Goal: Transaction & Acquisition: Purchase product/service

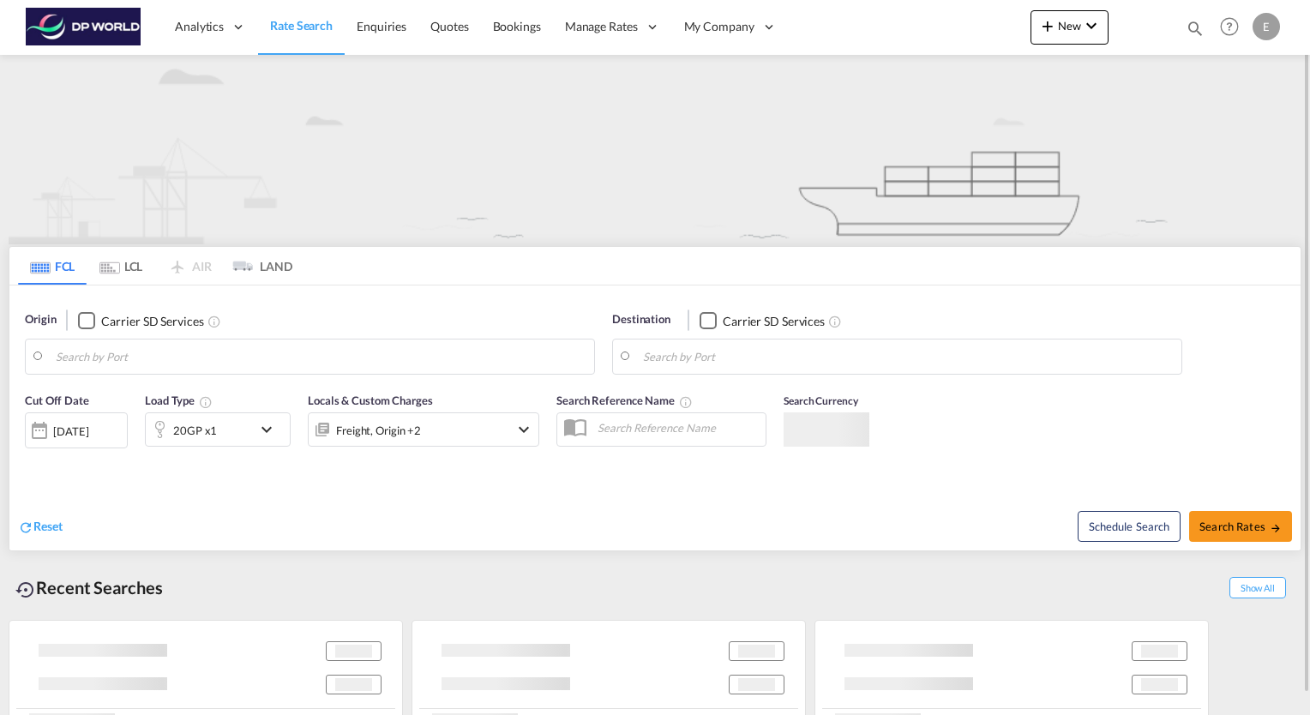
type input "[GEOGRAPHIC_DATA], [GEOGRAPHIC_DATA], USHOU"
type input "Ho Chi Minh City ([GEOGRAPHIC_DATA]), VNSGN"
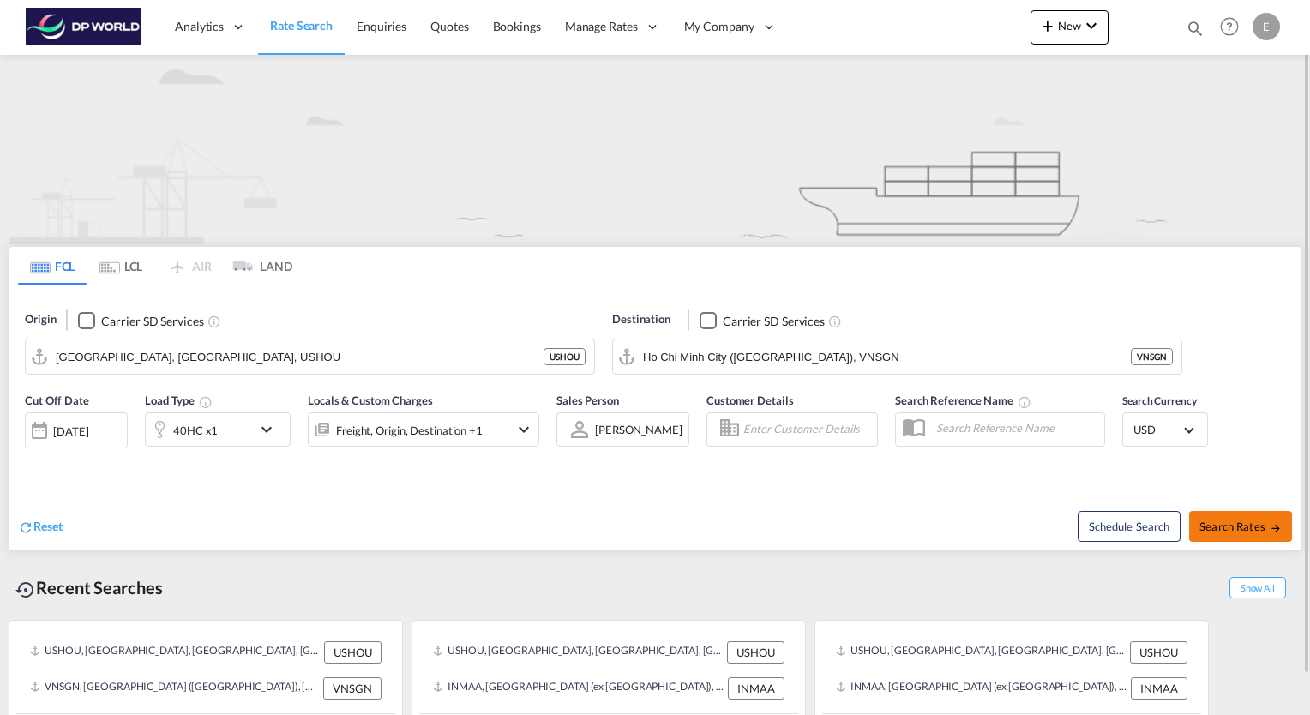
click at [1245, 533] on button "Search Rates" at bounding box center [1240, 526] width 103 height 31
type input "USHOU to VNSGN / [DATE]"
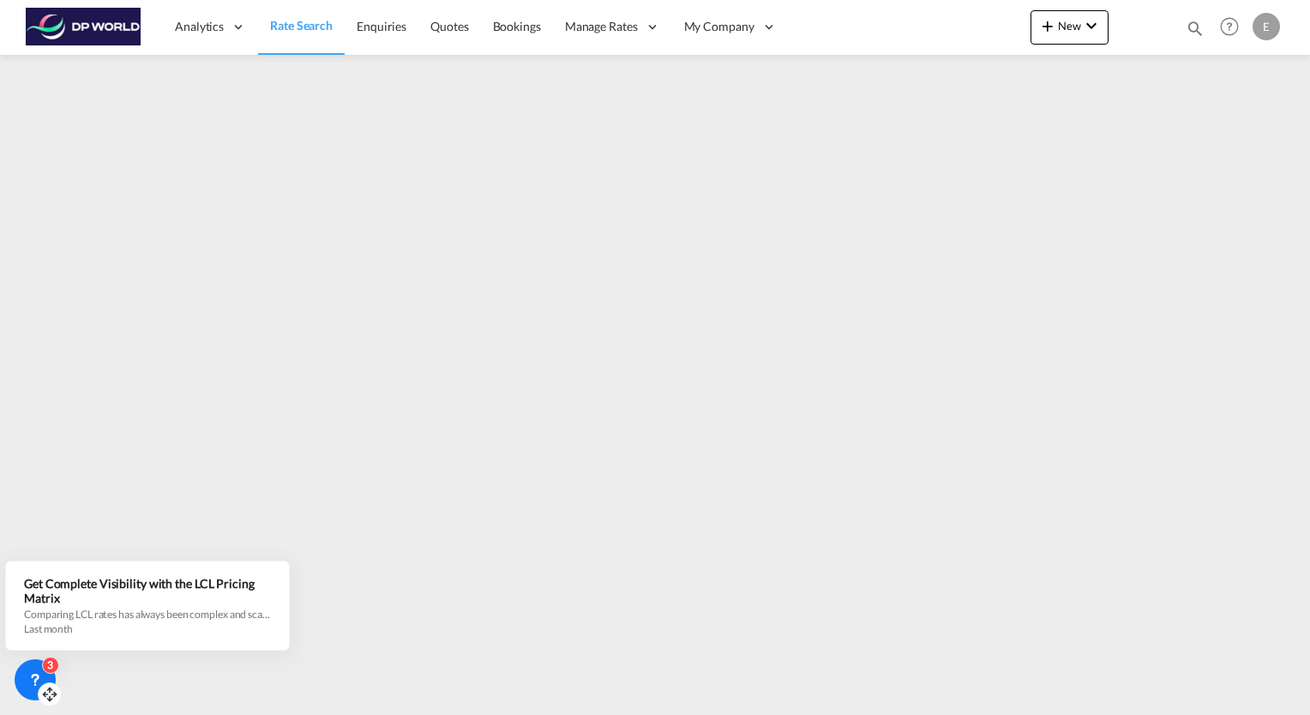
click at [47, 670] on div "3" at bounding box center [50, 665] width 17 height 17
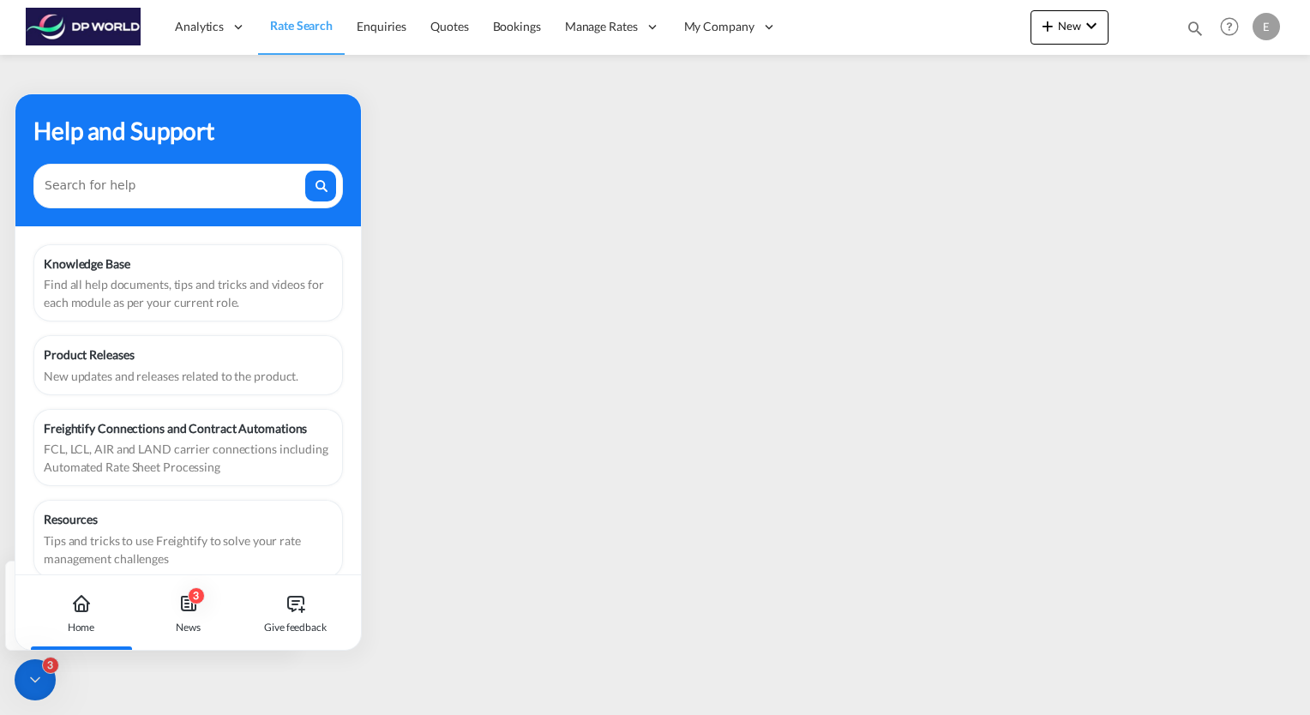
click at [944, 34] on div "Analytics Reports Dashboard Rate Search Enquiries Quotes Bookings" at bounding box center [655, 26] width 1259 height 53
click at [38, 676] on icon at bounding box center [35, 679] width 17 height 17
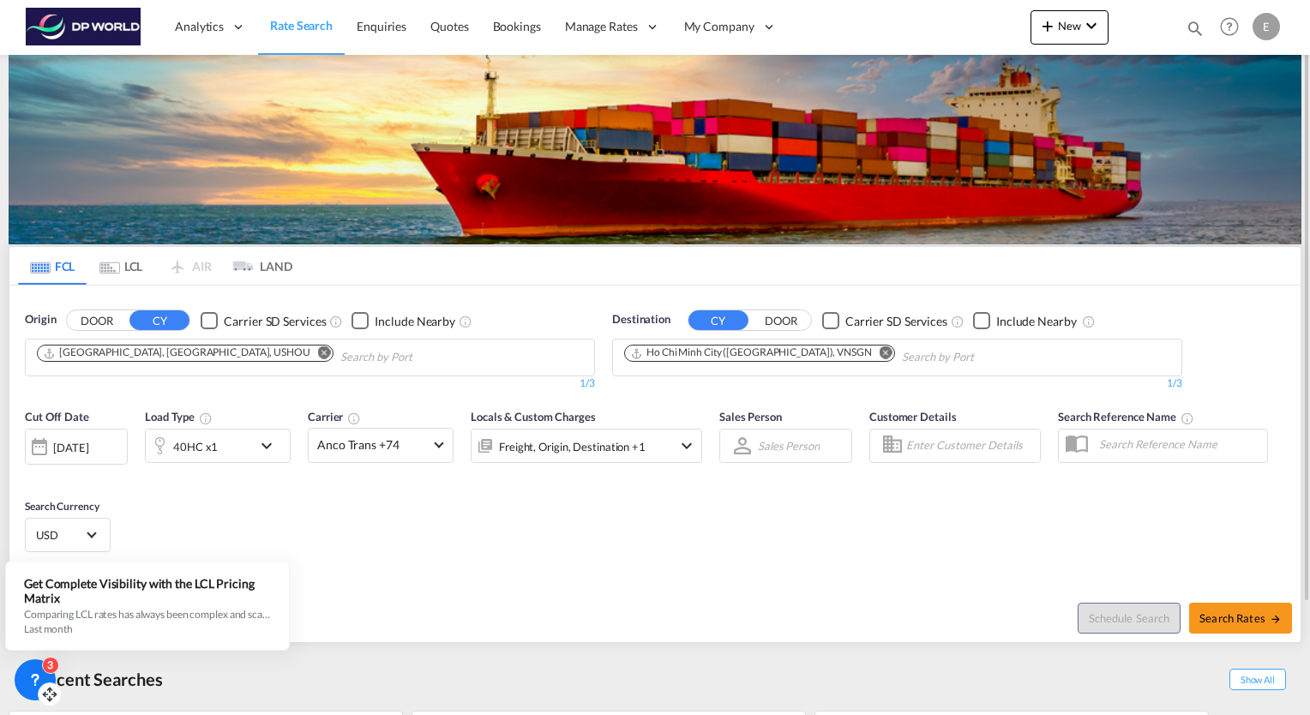
click at [88, 449] on div "[DATE]" at bounding box center [70, 447] width 35 height 15
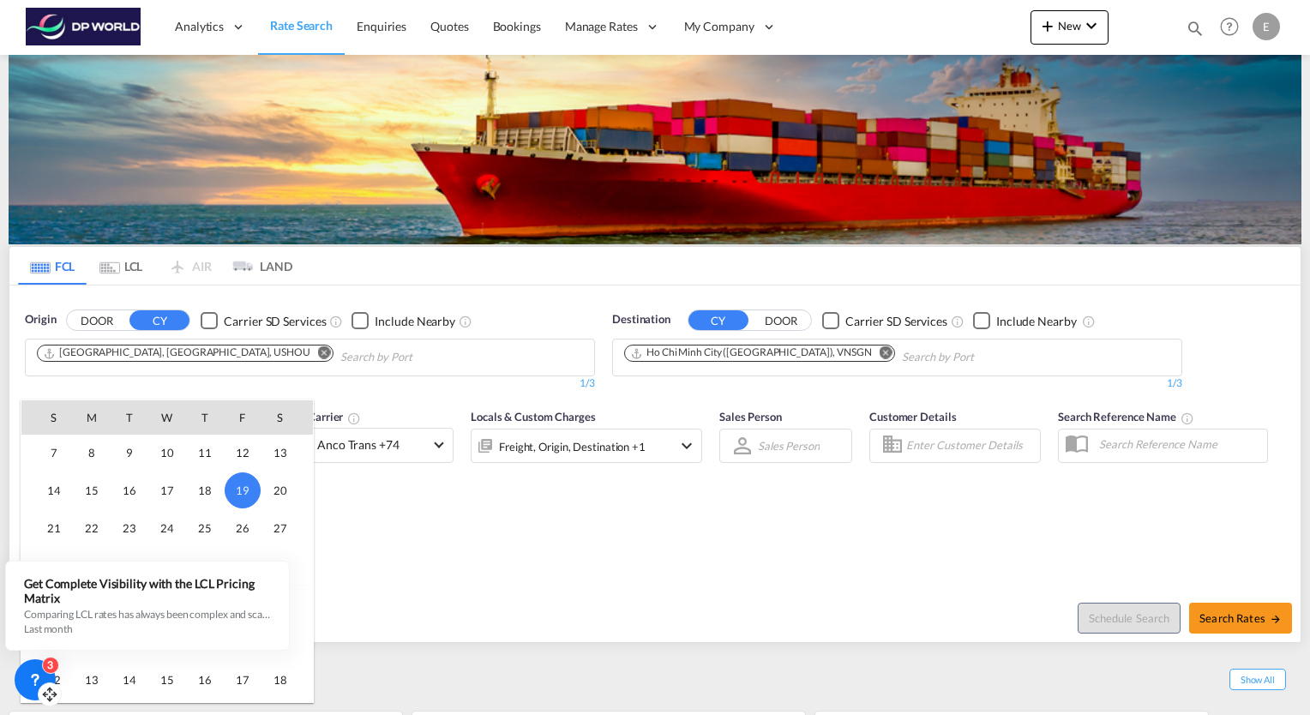
scroll to position [853, 0]
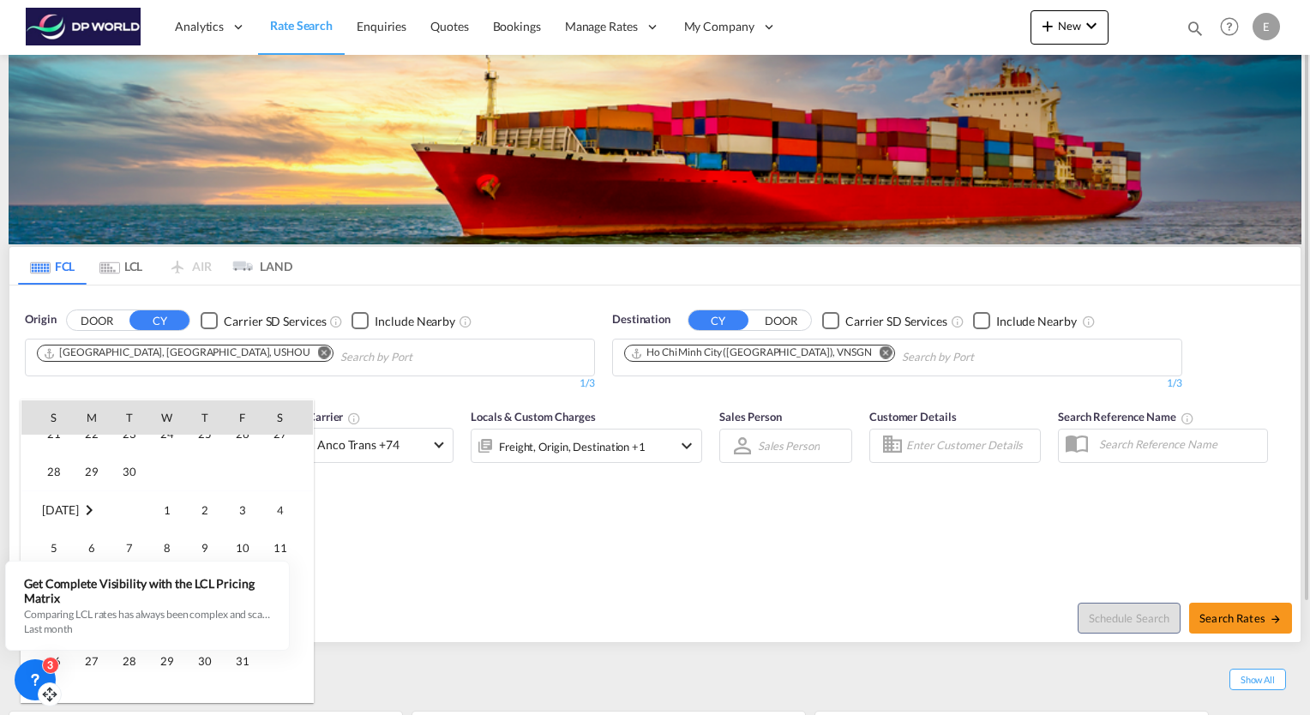
click at [163, 502] on span "1" at bounding box center [167, 510] width 34 height 34
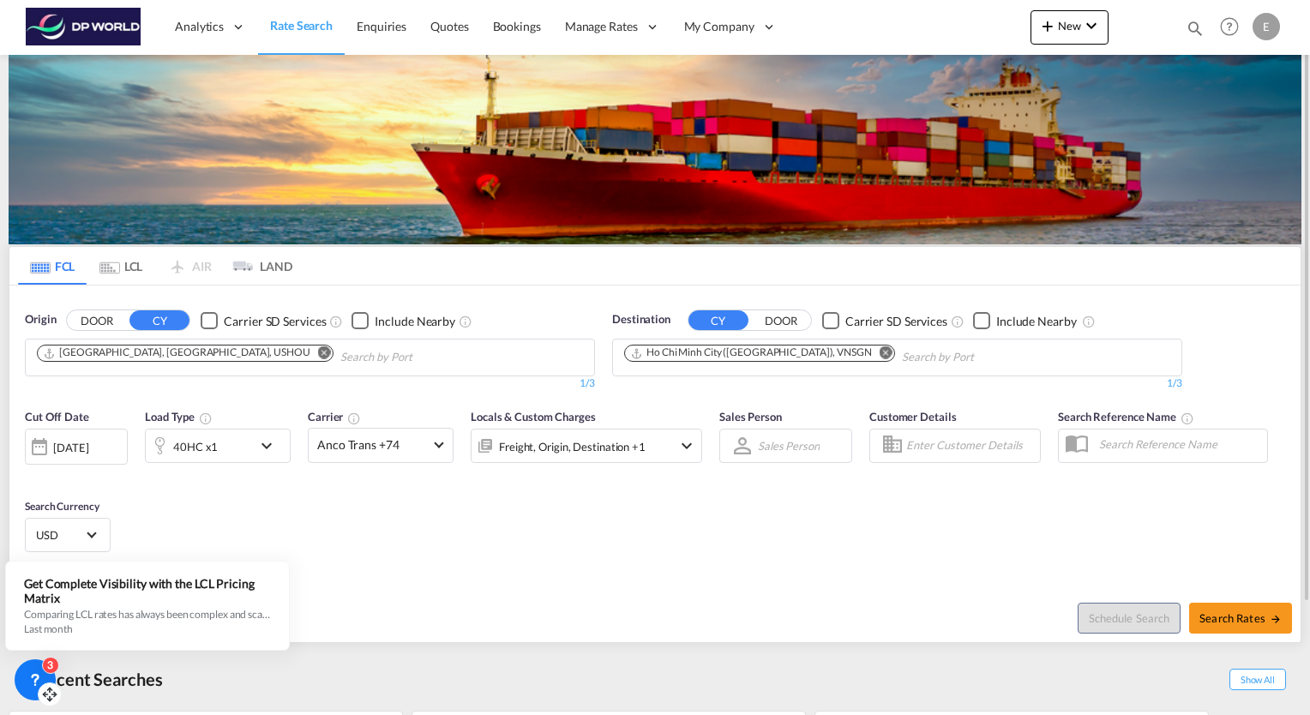
click at [1046, 555] on div "Cut Off Date [DATE] [DATE] Load Type 40HC x1 Carrier Anco Trans +74 Online Rate…" at bounding box center [654, 483] width 1291 height 167
click at [792, 519] on div "Cut Off Date [DATE] [DATE] Load Type 40HC x1 Carrier Anco Trans +74 Online Rate…" at bounding box center [654, 483] width 1291 height 167
click at [700, 523] on div "Cut Off Date [DATE] [DATE] Load Type 40HC x1 Carrier Anco Trans +74 Online Rate…" at bounding box center [654, 483] width 1291 height 167
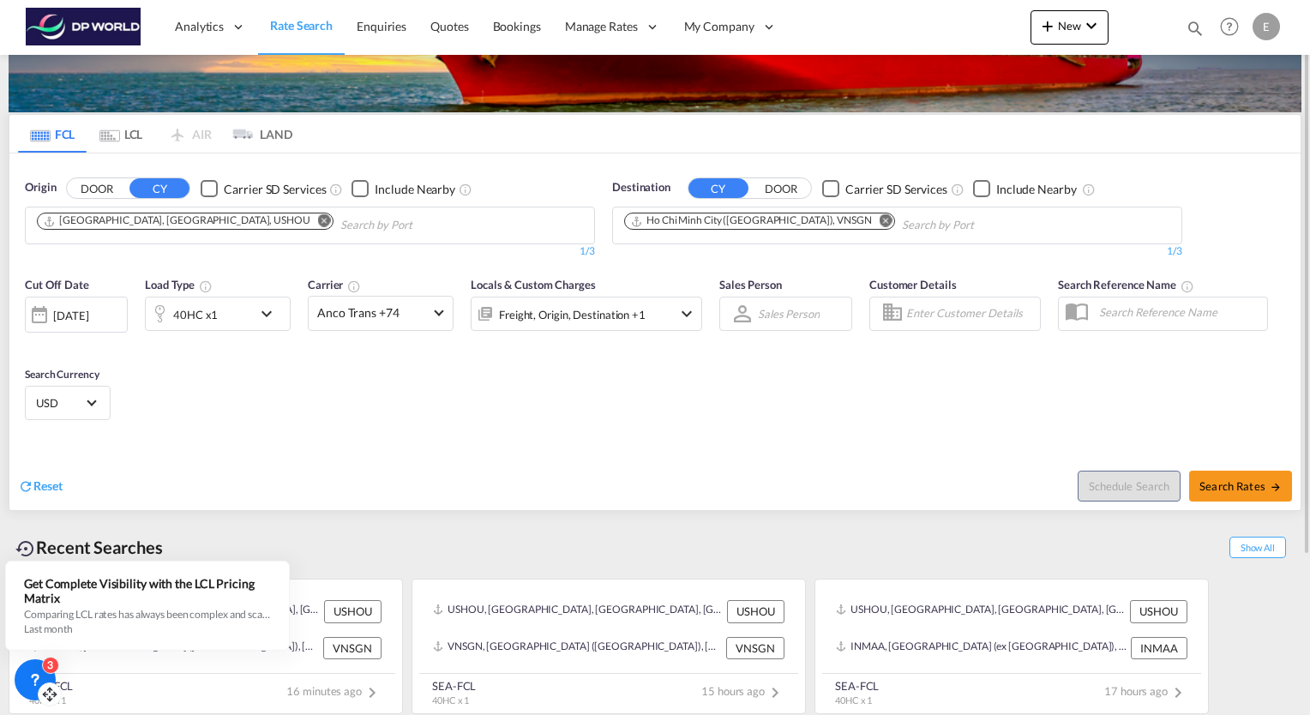
scroll to position [0, 0]
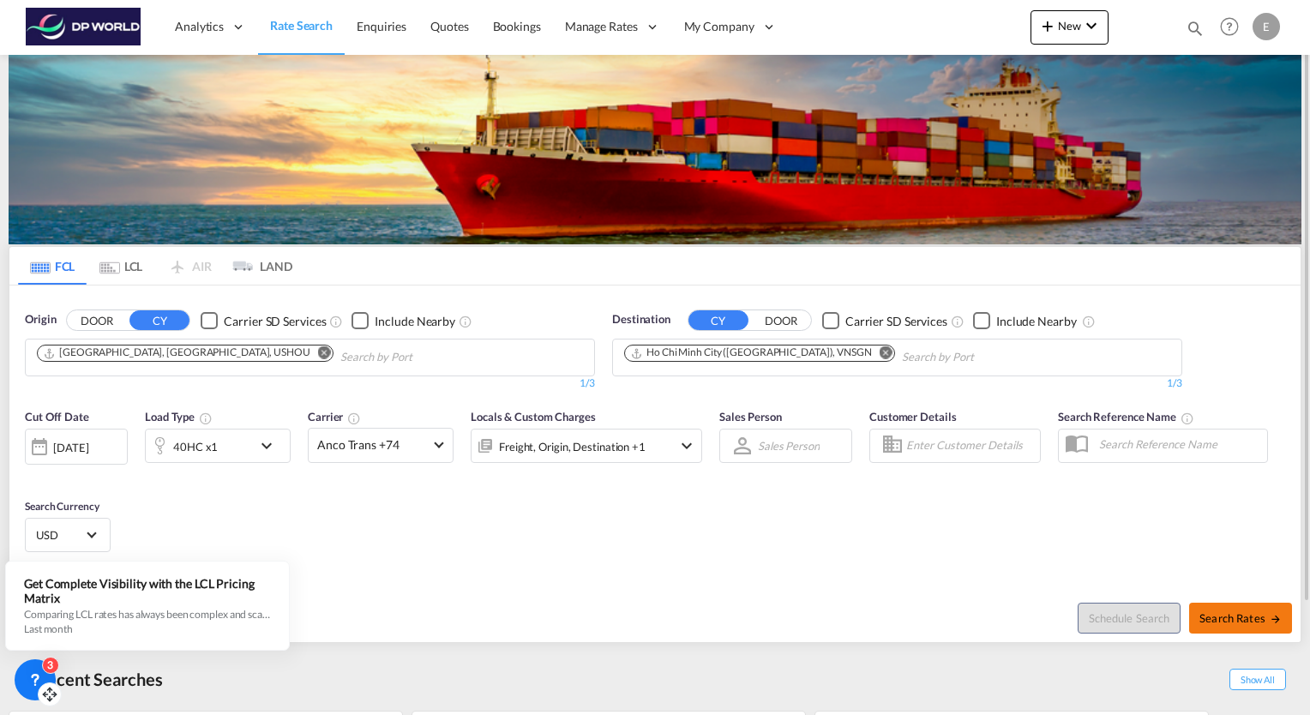
click at [1262, 616] on span "Search Rates" at bounding box center [1240, 618] width 82 height 14
type input "USHOU to VNSGN / [DATE]"
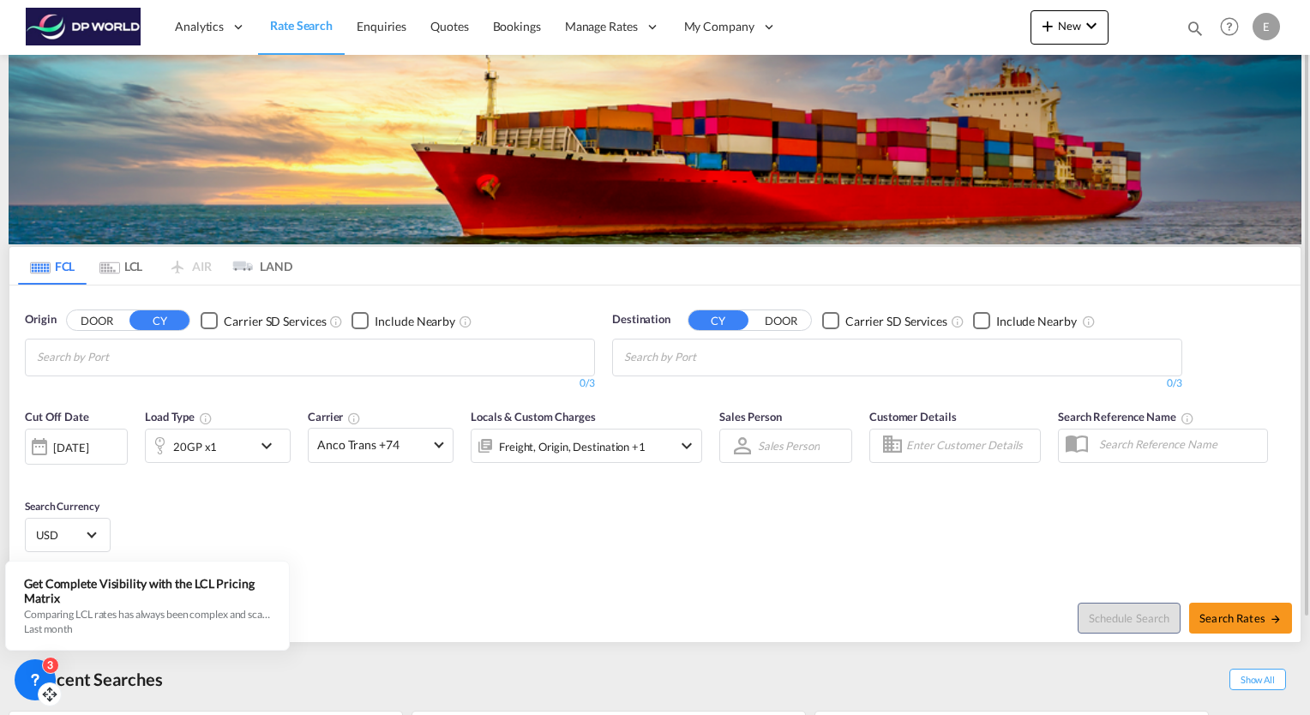
click at [88, 448] on div "[DATE]" at bounding box center [70, 447] width 35 height 15
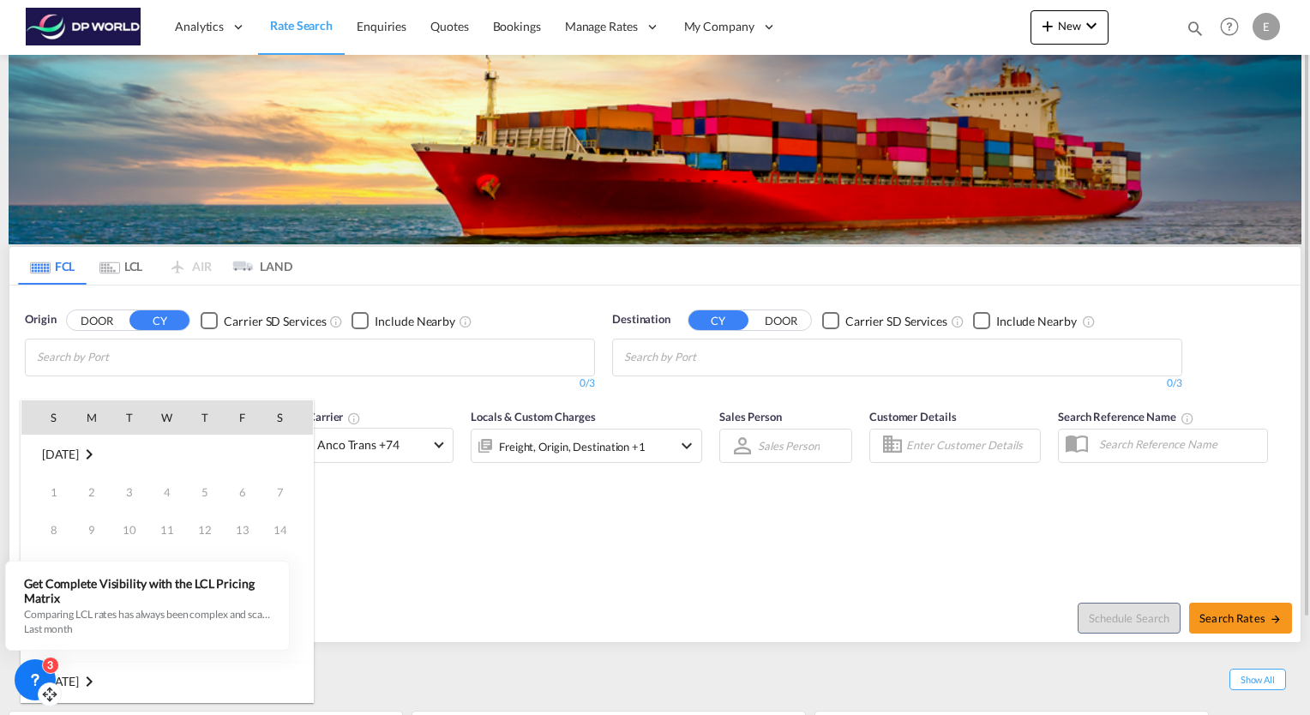
scroll to position [682, 0]
click at [384, 497] on div at bounding box center [655, 357] width 1310 height 715
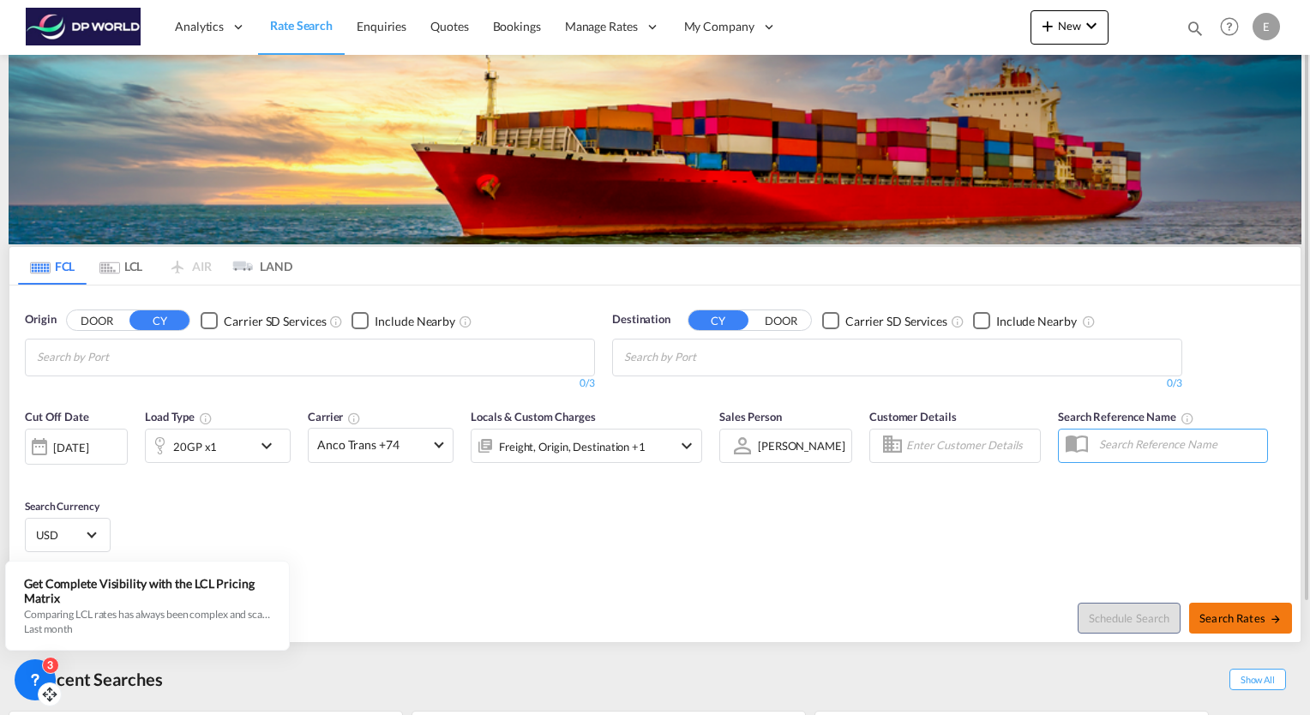
click at [1259, 624] on button "Search Rates" at bounding box center [1240, 618] width 103 height 31
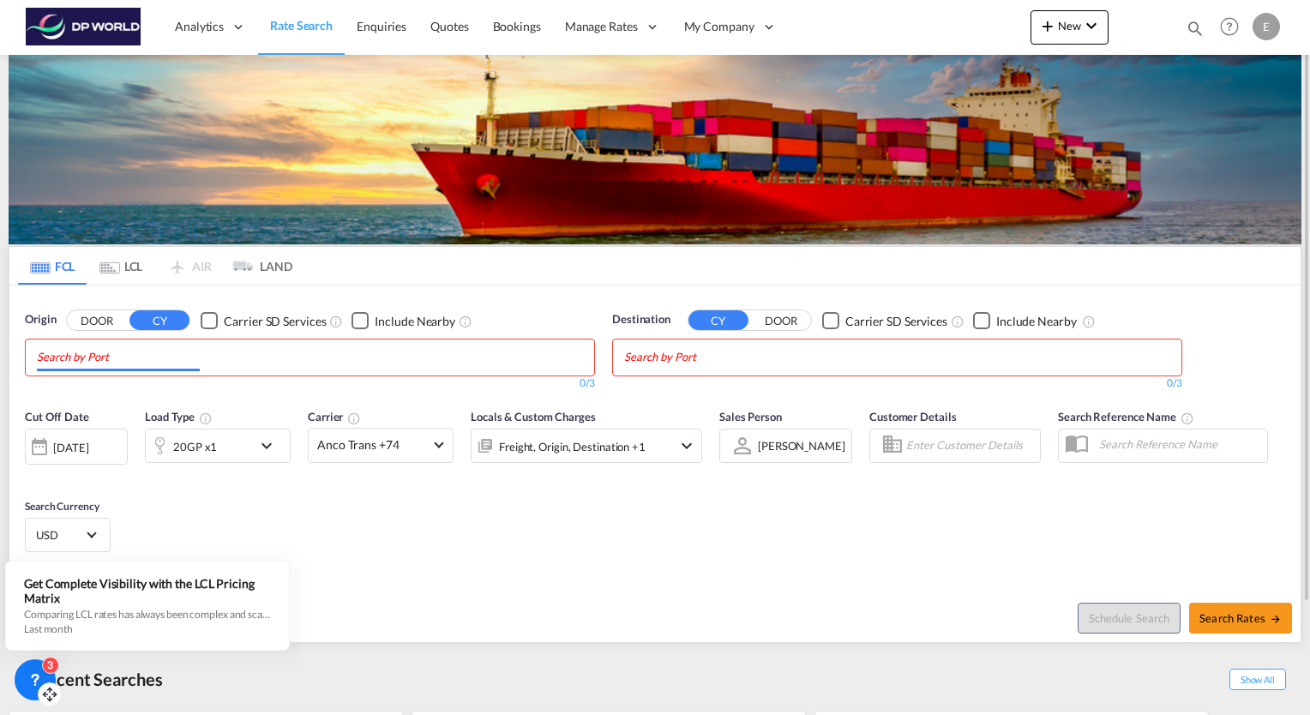
click at [133, 362] on input "Chips input." at bounding box center [118, 357] width 163 height 27
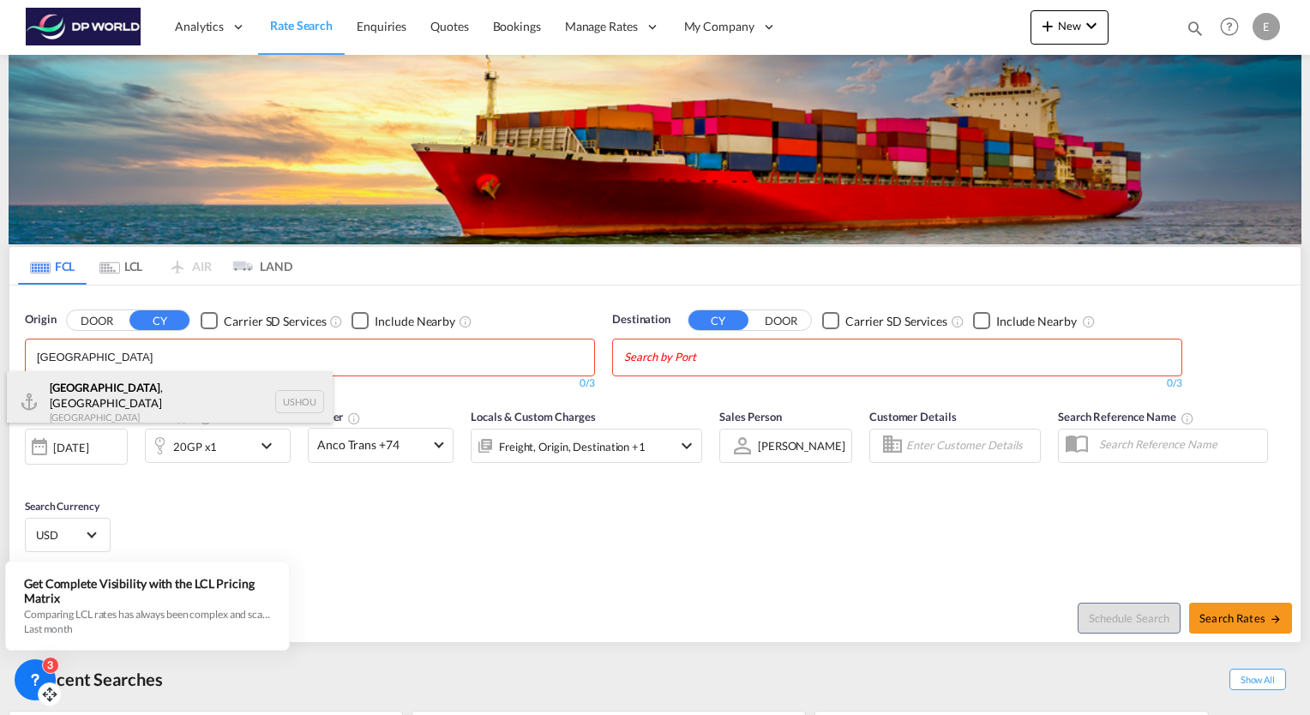
type input "[GEOGRAPHIC_DATA]"
click at [97, 389] on div "[GEOGRAPHIC_DATA] , [GEOGRAPHIC_DATA] [GEOGRAPHIC_DATA] USHOU" at bounding box center [170, 402] width 326 height 62
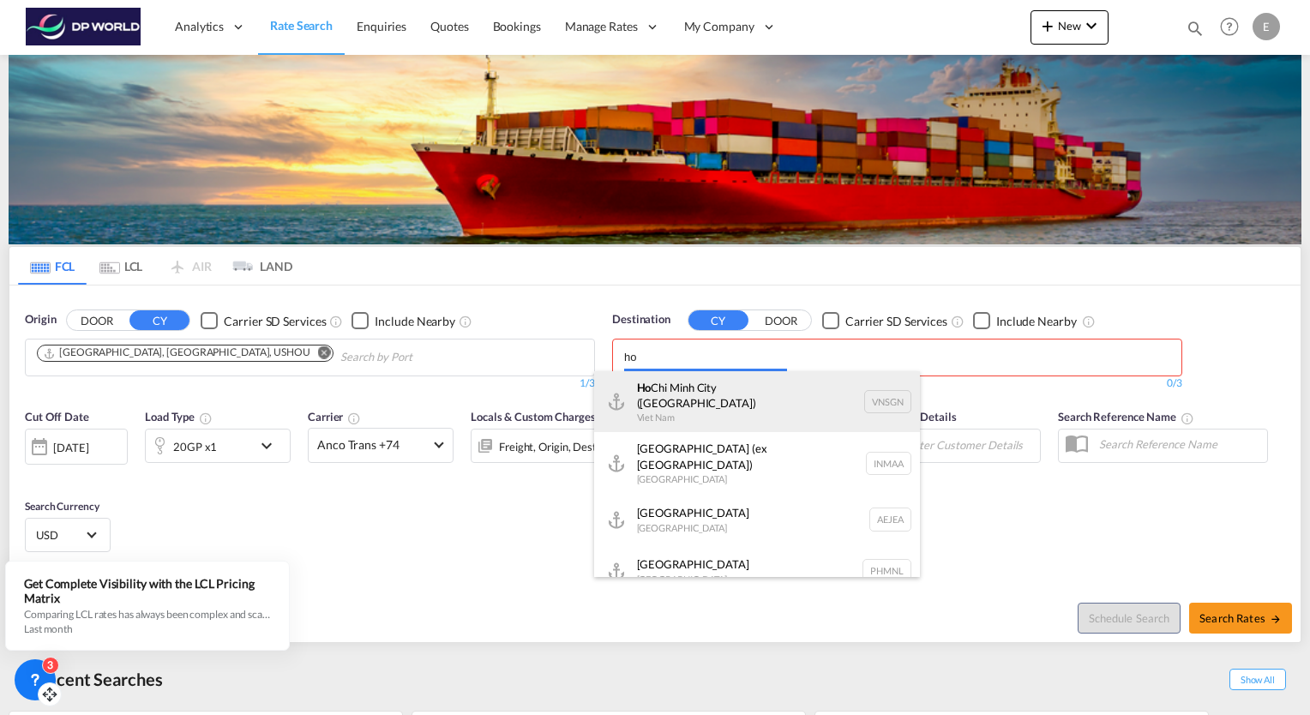
type input "ho"
click at [669, 392] on div "[GEOGRAPHIC_DATA] ([GEOGRAPHIC_DATA]) [GEOGRAPHIC_DATA] VNSGN" at bounding box center [757, 402] width 326 height 62
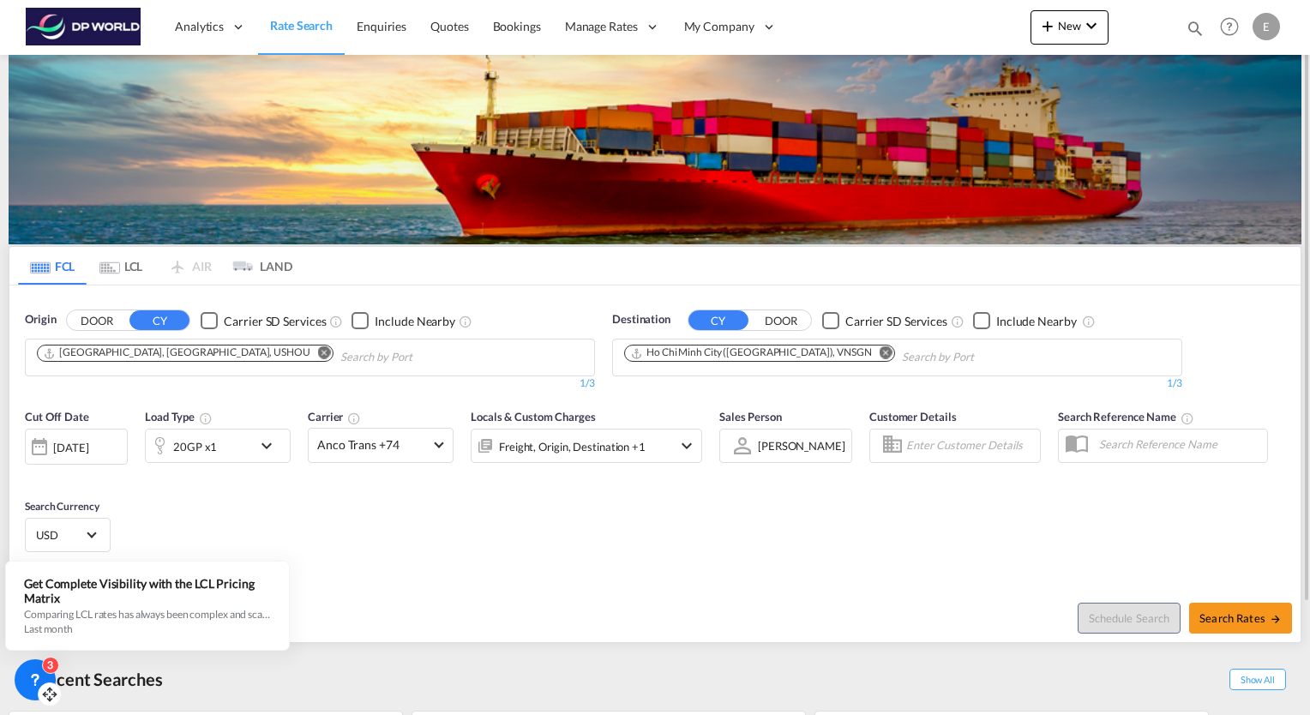
click at [270, 452] on md-icon "icon-chevron-down" at bounding box center [270, 446] width 29 height 21
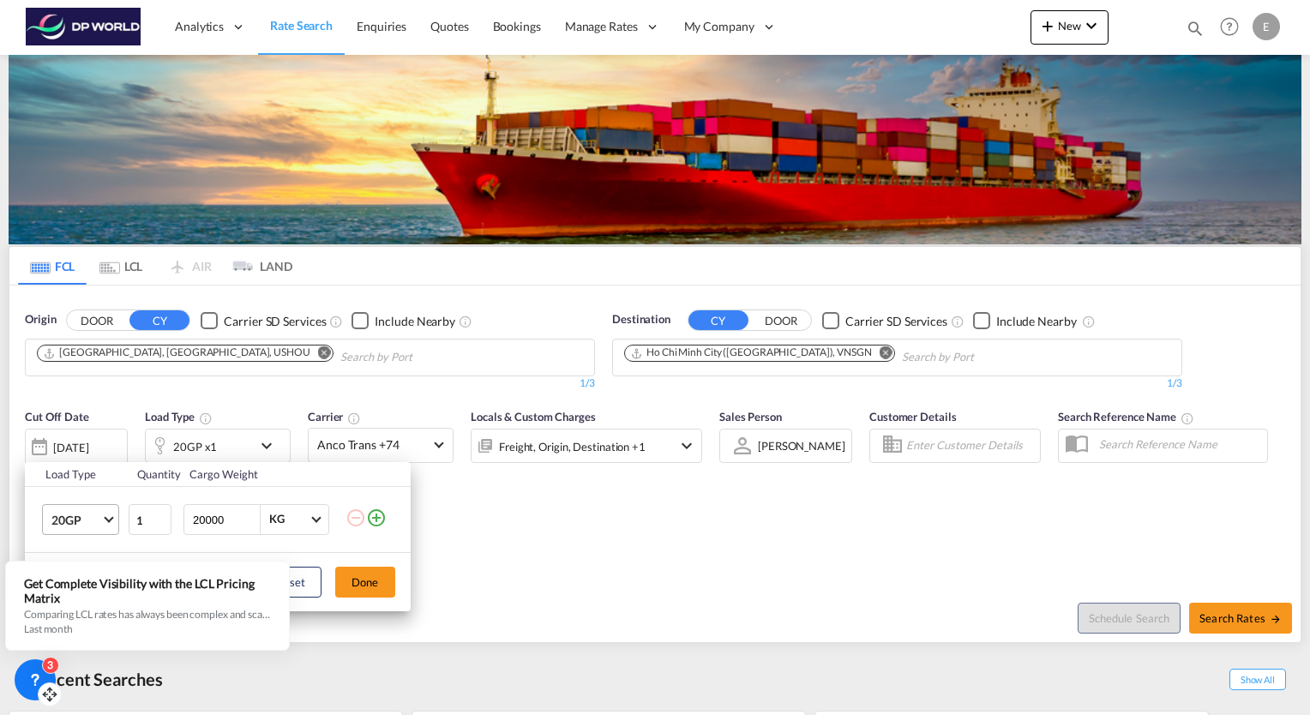
click at [96, 514] on span "20GP" at bounding box center [76, 520] width 50 height 17
click at [90, 513] on md-option "40HC" at bounding box center [95, 504] width 117 height 41
click at [370, 587] on button "Done" at bounding box center [365, 582] width 60 height 31
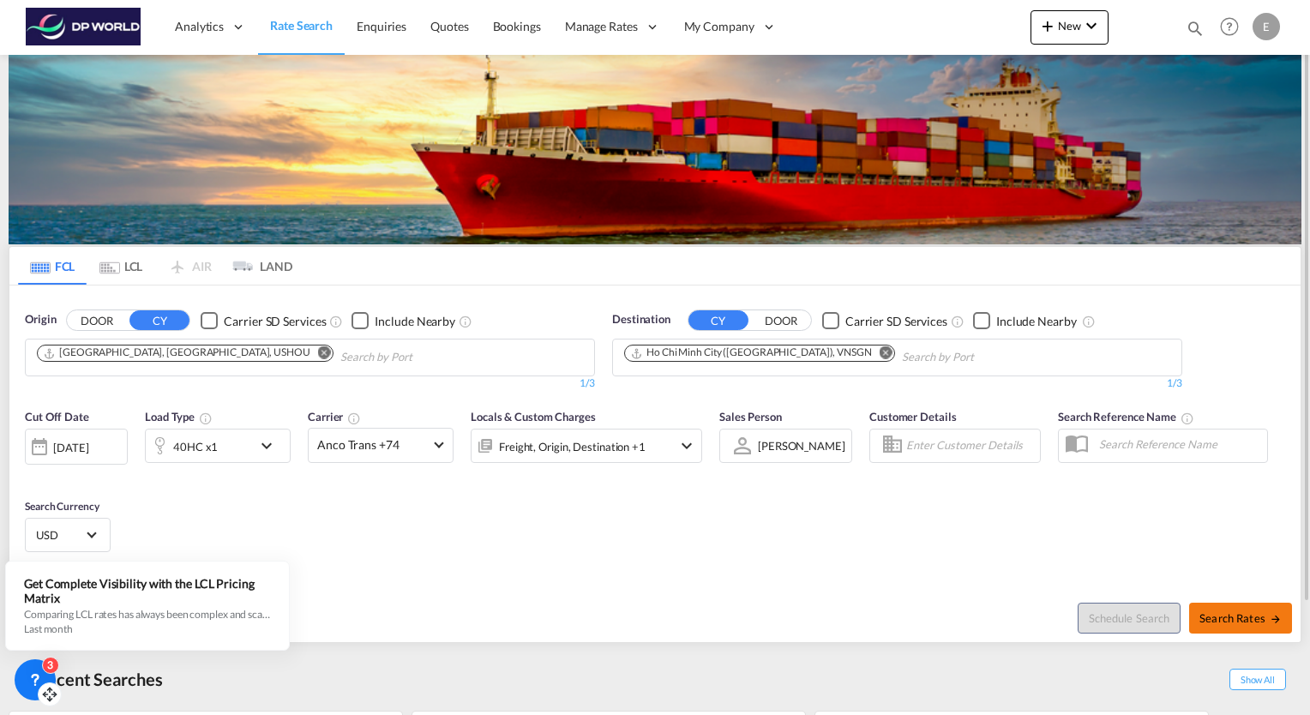
click at [1238, 617] on span "Search Rates" at bounding box center [1240, 618] width 82 height 14
type input "USHOU to VNSGN / [DATE]"
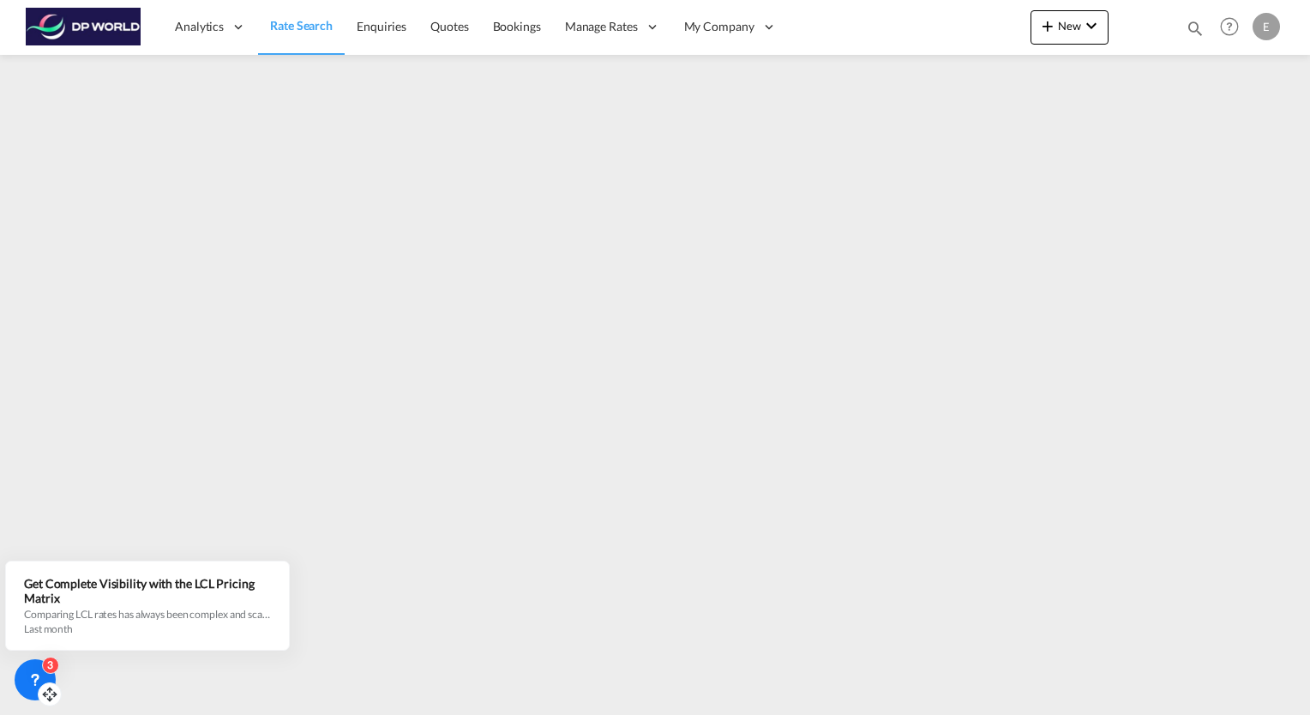
click at [898, 22] on div "Analytics Reports Dashboard Rate Search Enquiries Quotes Bookings" at bounding box center [655, 26] width 1259 height 53
